Goal: Information Seeking & Learning: Learn about a topic

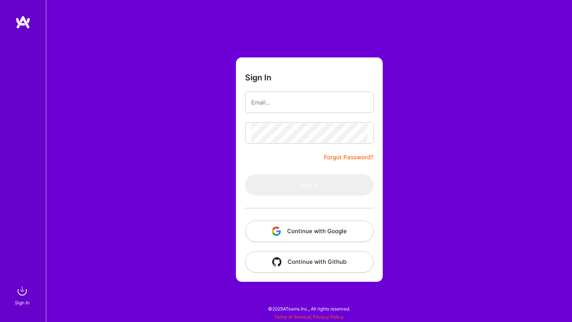
click at [286, 235] on button "Continue with Google" at bounding box center [309, 230] width 129 height 21
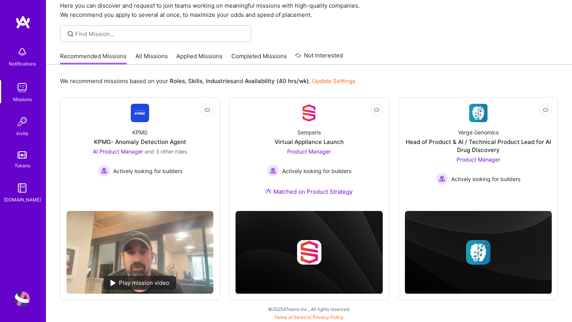
scroll to position [32, 0]
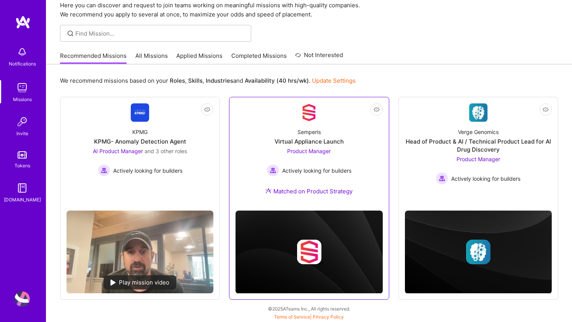
click at [316, 106] on img at bounding box center [309, 112] width 18 height 18
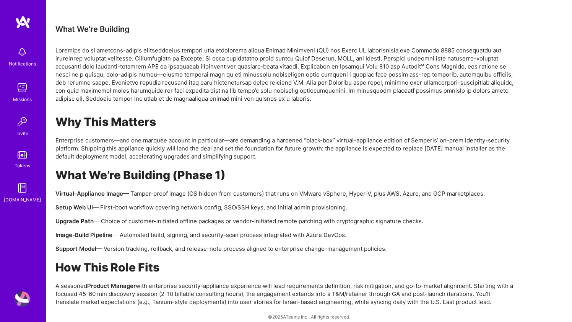
scroll to position [464, 0]
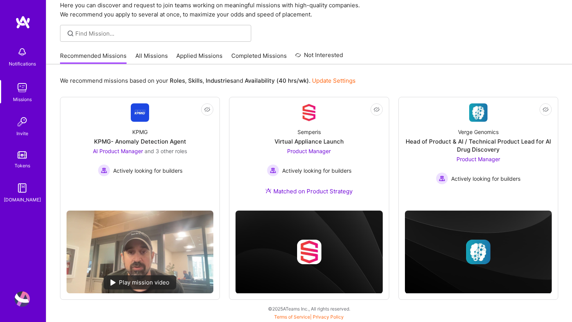
scroll to position [32, 0]
click at [195, 156] on div "KPMG KPMG- Anomaly Detection Agent AI Product Manager and 3 other roles Activel…" at bounding box center [140, 149] width 147 height 55
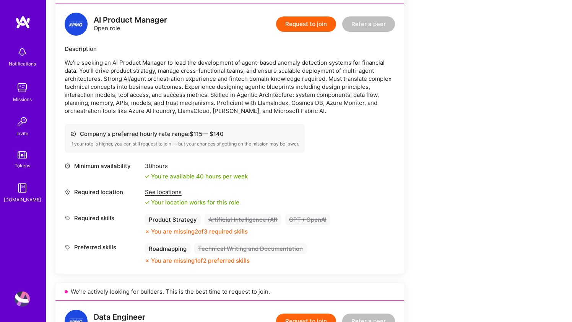
scroll to position [463, 0]
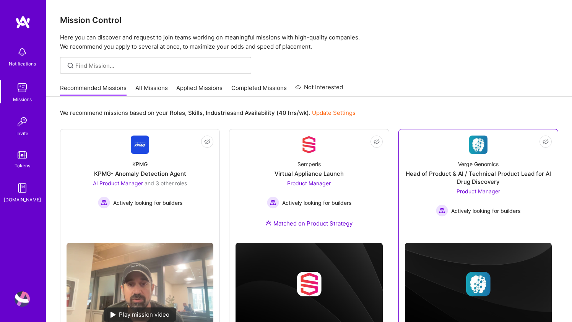
click at [451, 192] on div "Product Manager Actively looking for builders" at bounding box center [478, 201] width 85 height 29
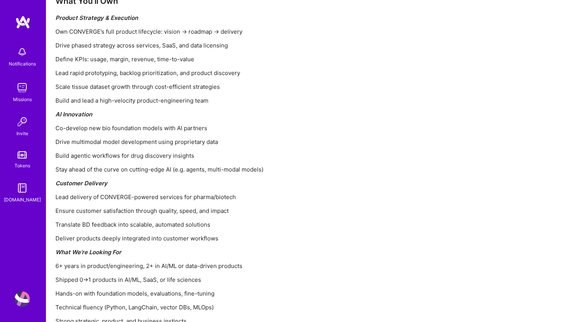
scroll to position [779, 0]
